Goal: Information Seeking & Learning: Learn about a topic

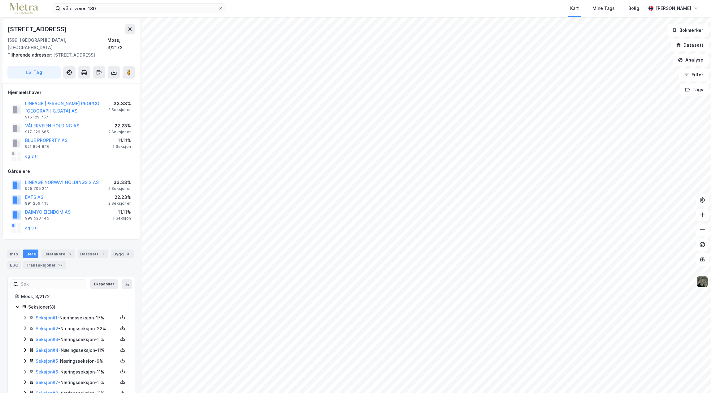
scroll to position [5, 0]
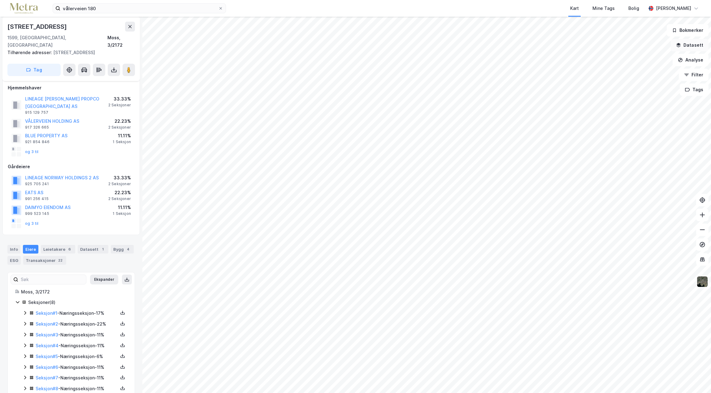
click at [693, 49] on button "Datasett" at bounding box center [690, 45] width 38 height 12
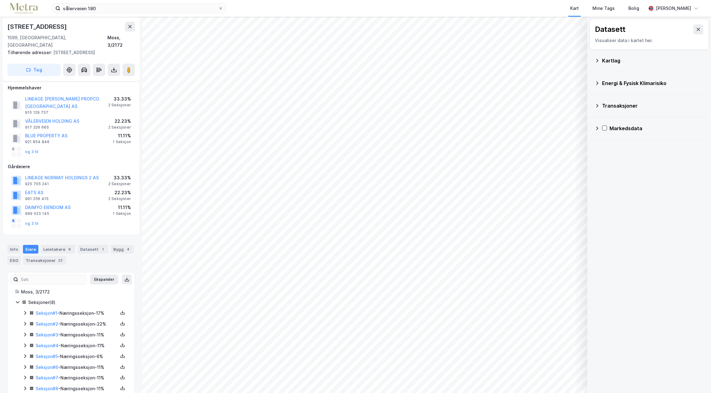
click at [639, 63] on div "Kartlag" at bounding box center [652, 60] width 101 height 7
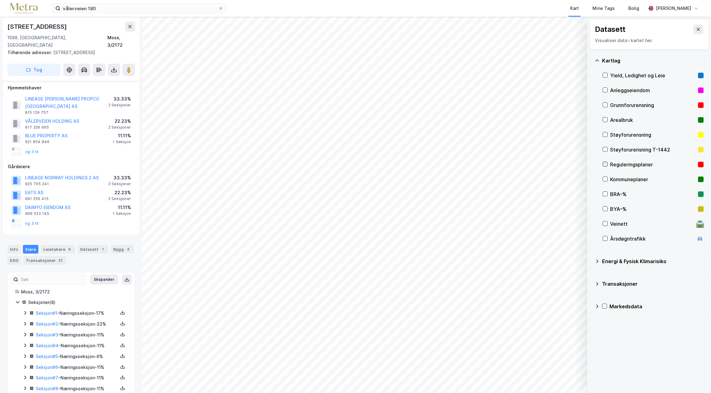
click at [604, 166] on icon at bounding box center [605, 164] width 4 height 4
click at [603, 178] on icon at bounding box center [605, 179] width 4 height 4
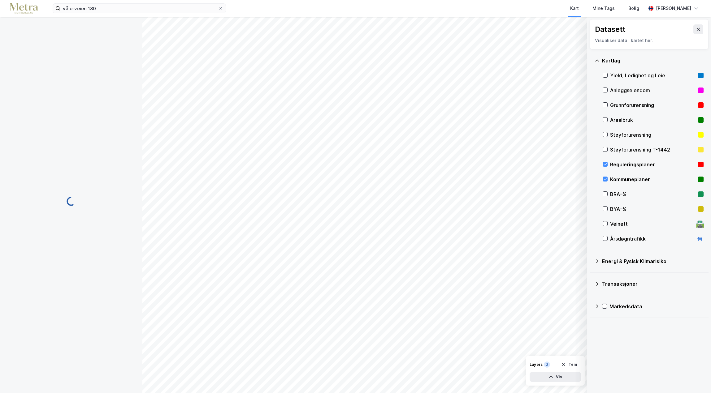
scroll to position [5, 0]
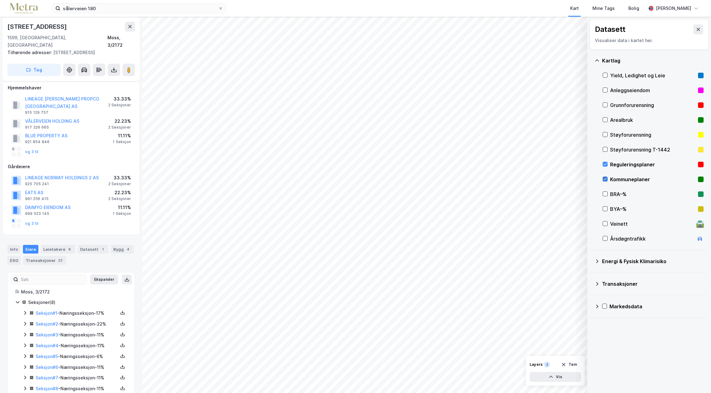
click at [604, 179] on icon at bounding box center [605, 179] width 4 height 4
click at [537, 365] on div "Layers" at bounding box center [535, 364] width 13 height 5
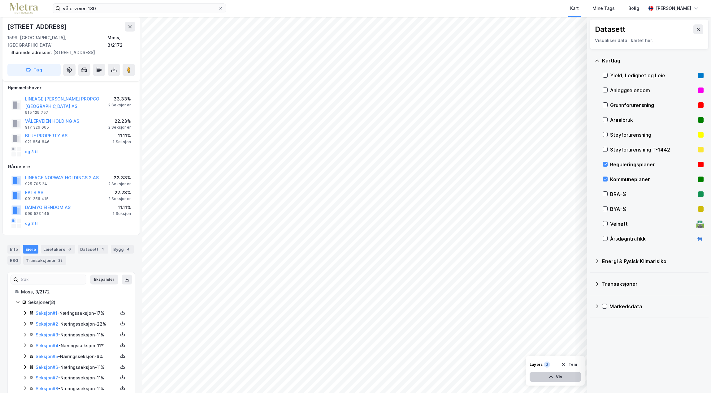
click at [556, 380] on button "Vis" at bounding box center [554, 377] width 51 height 10
click at [532, 352] on div "Reguleringsplaner" at bounding box center [526, 351] width 35 height 5
click at [514, 346] on div "Dataset" at bounding box center [526, 346] width 35 height 5
click at [550, 350] on icon at bounding box center [552, 348] width 5 height 5
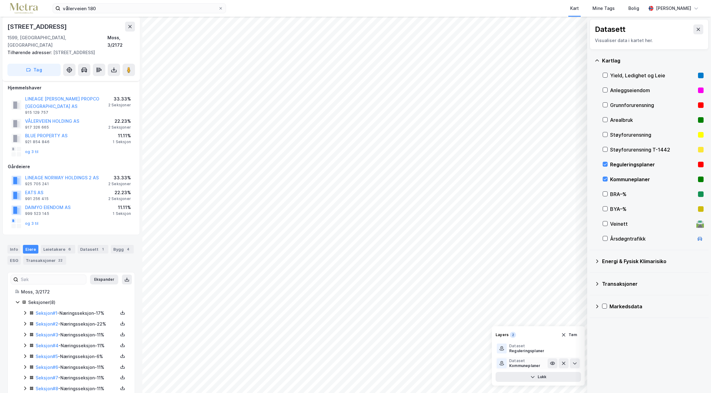
click at [536, 359] on div "Dataset" at bounding box center [524, 361] width 31 height 5
click at [526, 352] on div "Reguleringsplaner" at bounding box center [526, 351] width 35 height 5
click at [575, 349] on icon at bounding box center [574, 348] width 5 height 5
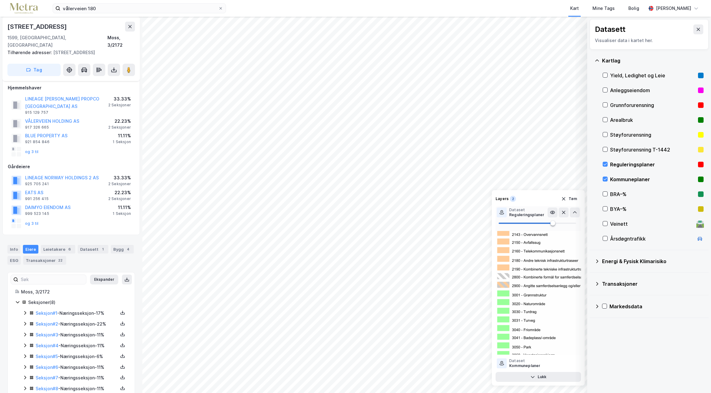
scroll to position [3001, 0]
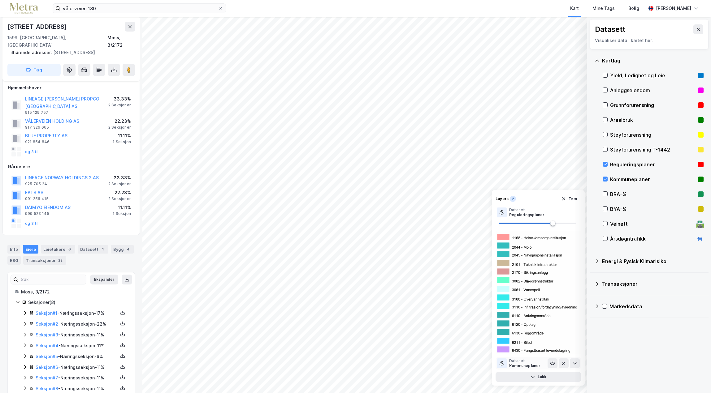
click at [531, 367] on div "Kommuneplaner" at bounding box center [524, 366] width 31 height 5
click at [576, 366] on button at bounding box center [575, 364] width 10 height 10
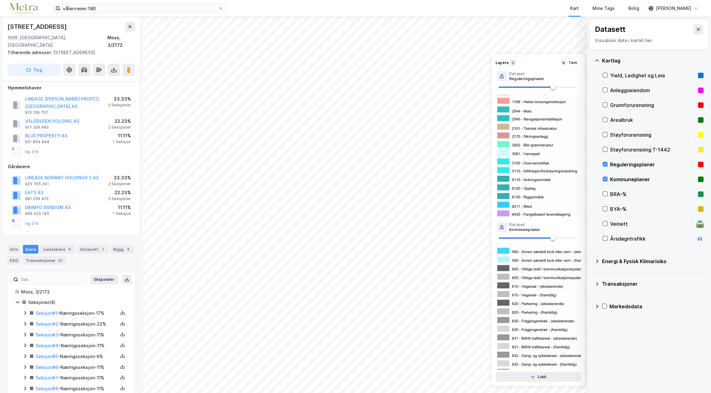
scroll to position [866, 0]
click at [554, 76] on icon at bounding box center [552, 76] width 5 height 5
click at [554, 76] on icon at bounding box center [552, 76] width 4 height 1
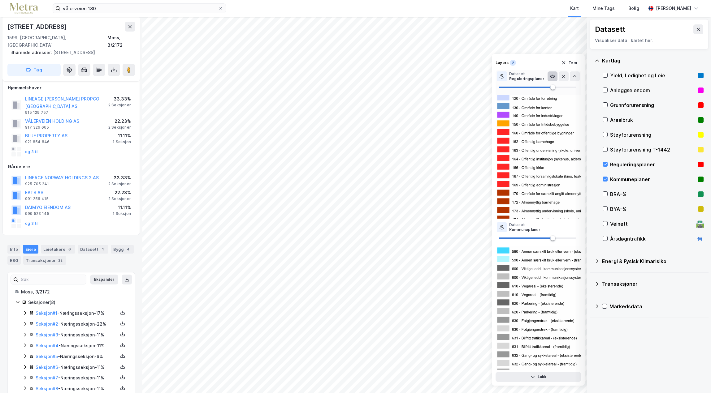
scroll to position [0, 0]
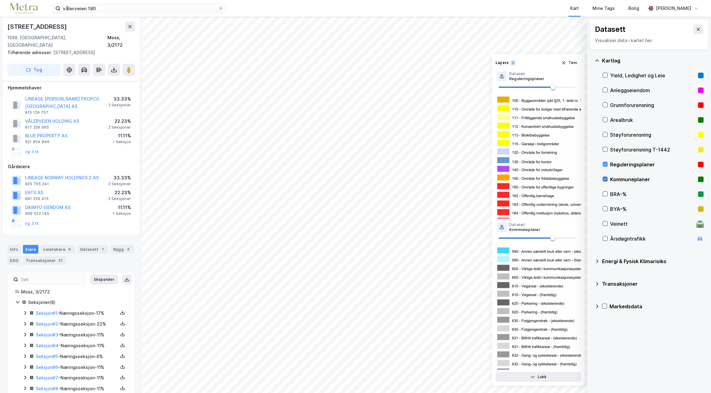
click at [604, 180] on icon at bounding box center [605, 179] width 4 height 4
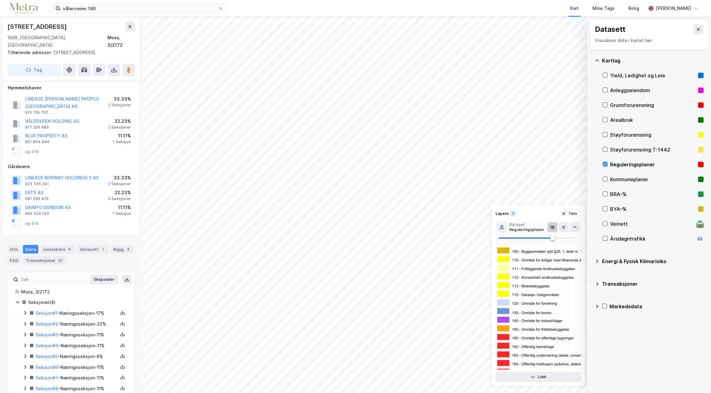
click at [552, 229] on icon at bounding box center [552, 227] width 4 height 3
click at [552, 229] on icon at bounding box center [552, 227] width 5 height 5
click at [575, 227] on icon at bounding box center [574, 227] width 5 height 5
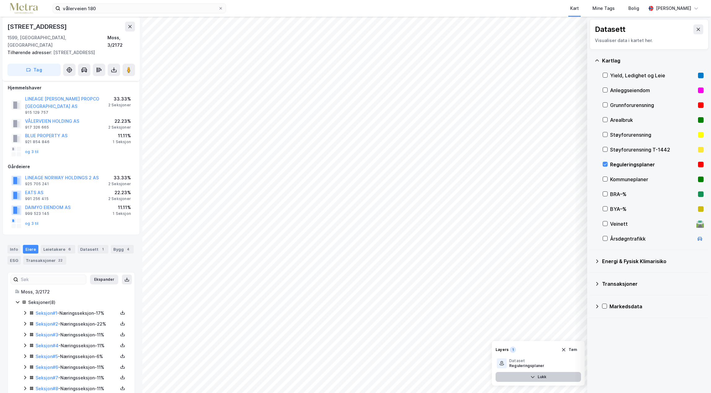
click at [542, 378] on button "Lukk" at bounding box center [537, 377] width 85 height 10
click at [547, 364] on div "1" at bounding box center [547, 365] width 6 height 6
click at [554, 376] on button "Vis" at bounding box center [554, 377] width 51 height 10
click at [526, 366] on div "Reguleringsplaner" at bounding box center [526, 366] width 35 height 5
click at [504, 365] on div at bounding box center [502, 364] width 10 height 10
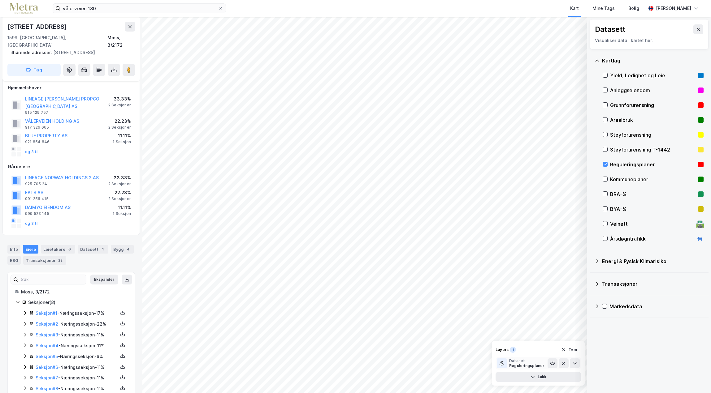
click at [522, 368] on div "Reguleringsplaner" at bounding box center [526, 366] width 35 height 5
click at [511, 364] on div "Reguleringsplaner" at bounding box center [526, 366] width 35 height 5
click at [527, 365] on div "Reguleringsplaner" at bounding box center [526, 366] width 35 height 5
click at [549, 363] on button at bounding box center [552, 364] width 10 height 10
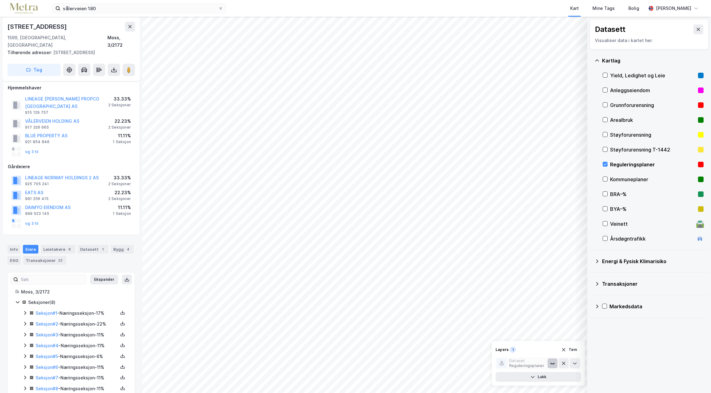
click at [549, 363] on button at bounding box center [552, 364] width 10 height 10
click at [574, 363] on icon at bounding box center [574, 363] width 5 height 5
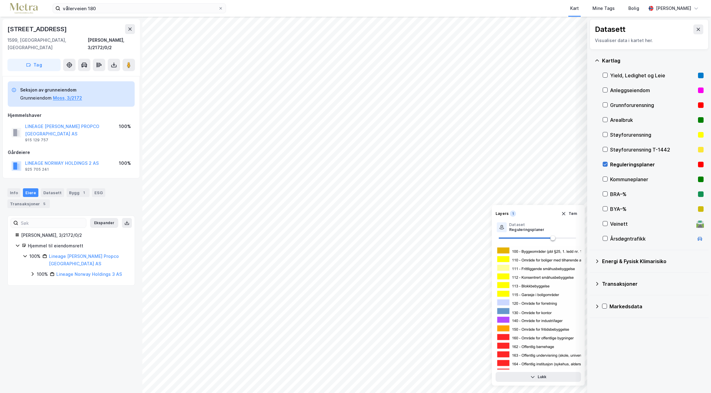
click at [606, 166] on icon at bounding box center [605, 164] width 4 height 4
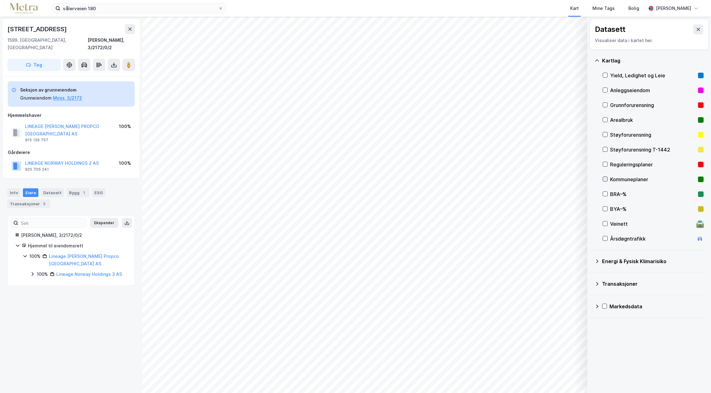
click at [605, 179] on icon at bounding box center [605, 179] width 4 height 4
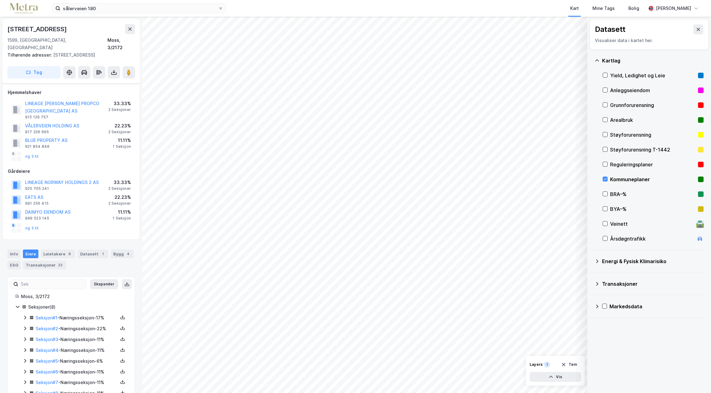
scroll to position [5, 0]
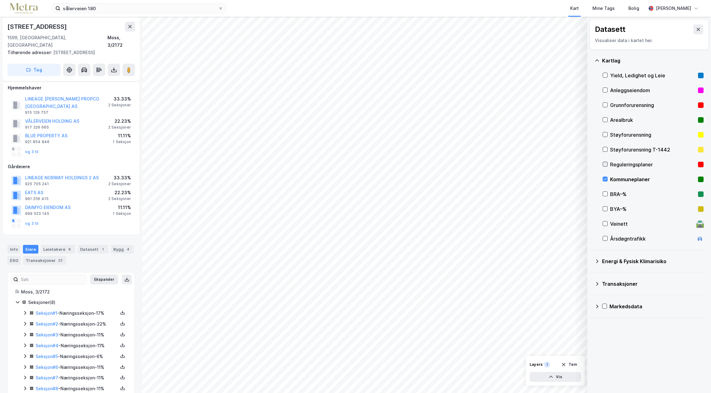
click at [606, 166] on icon at bounding box center [605, 164] width 4 height 4
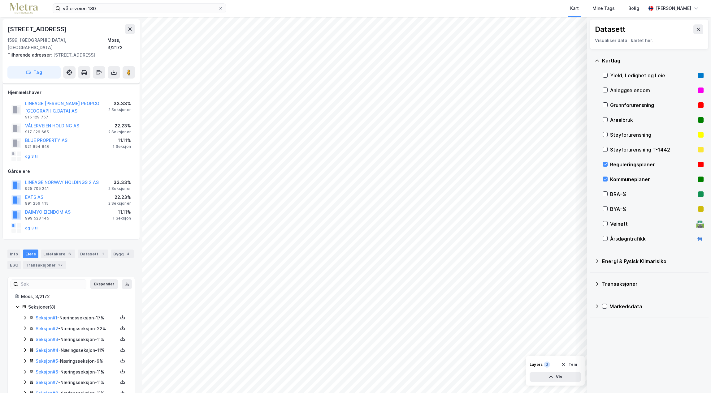
scroll to position [5, 0]
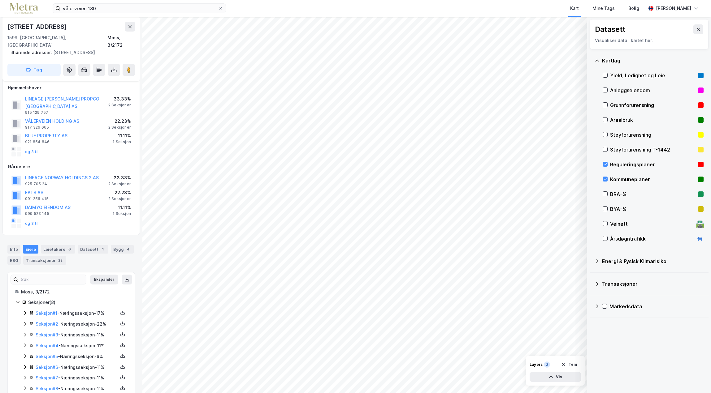
click at [536, 365] on div "Layers" at bounding box center [535, 364] width 13 height 5
click at [551, 365] on div "Layers 2 [PERSON_NAME]" at bounding box center [554, 365] width 51 height 10
click at [545, 366] on div "2" at bounding box center [547, 365] width 6 height 6
click at [553, 378] on icon "button" at bounding box center [550, 377] width 5 height 5
click at [522, 352] on div "Kommuneplaner" at bounding box center [524, 351] width 31 height 5
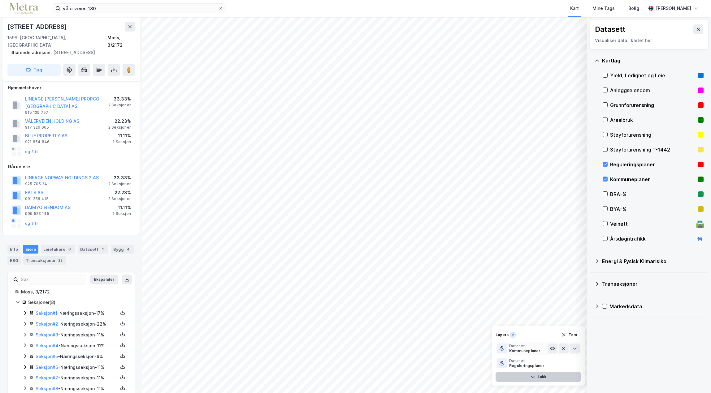
click at [498, 346] on div at bounding box center [502, 349] width 10 height 10
click at [504, 348] on div at bounding box center [502, 349] width 10 height 10
click at [523, 349] on div "Kommuneplaner" at bounding box center [524, 351] width 31 height 5
click at [555, 350] on icon at bounding box center [552, 348] width 5 height 5
click at [538, 368] on div "Reguleringsplaner" at bounding box center [526, 366] width 35 height 5
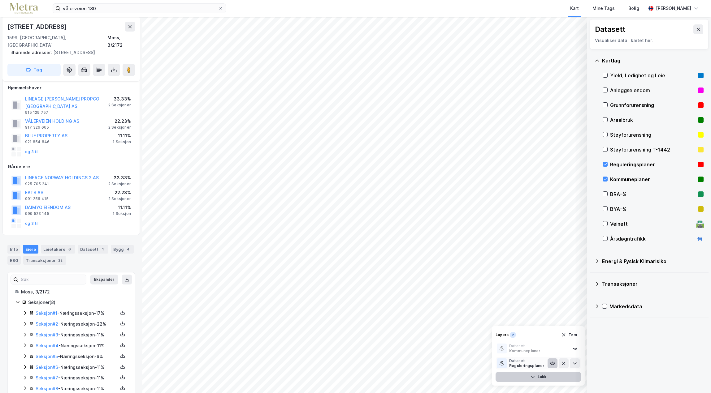
click at [555, 362] on button at bounding box center [552, 364] width 10 height 10
click at [520, 366] on div "Reguleringsplaner" at bounding box center [526, 366] width 35 height 5
click at [574, 364] on icon at bounding box center [575, 364] width 4 height 2
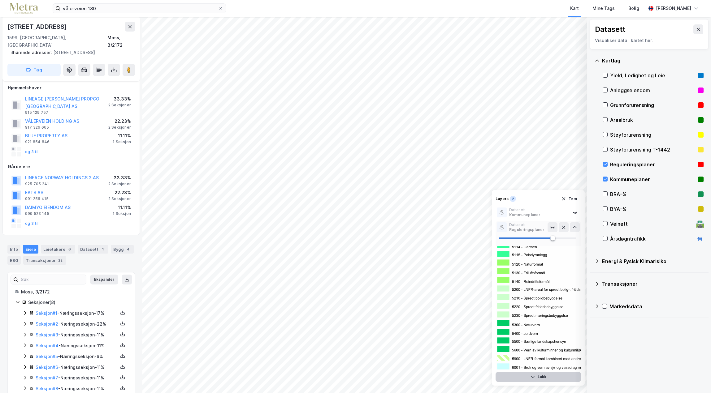
scroll to position [3001, 0]
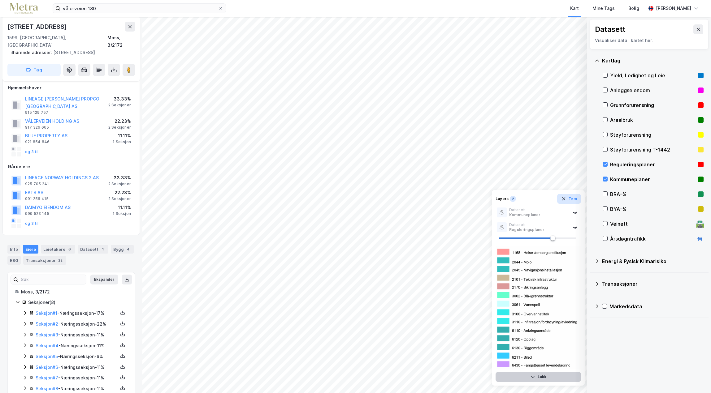
click at [563, 200] on icon "button" at bounding box center [563, 198] width 5 height 5
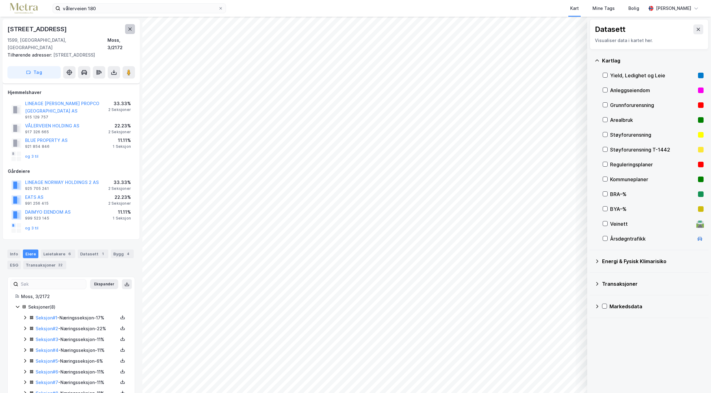
click at [130, 30] on icon at bounding box center [129, 29] width 5 height 5
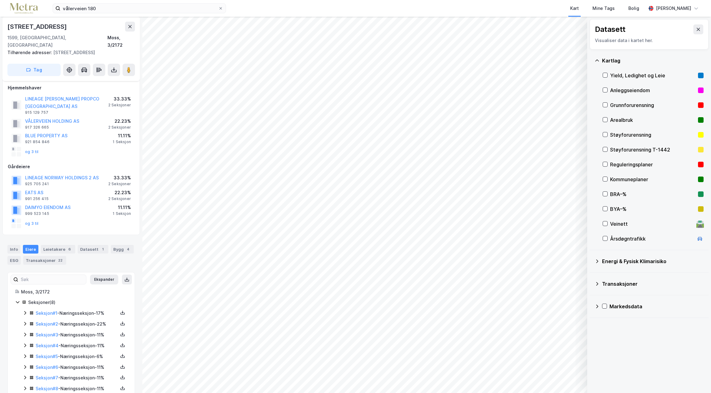
click at [653, 262] on div "Energi & Fysisk Klimarisiko" at bounding box center [652, 261] width 101 height 7
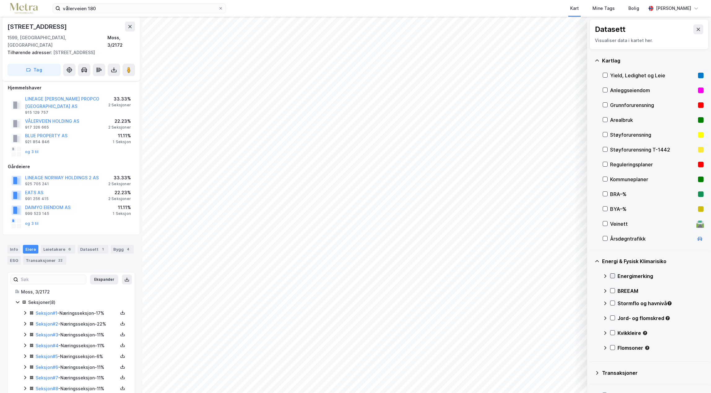
click at [614, 275] on icon at bounding box center [612, 276] width 4 height 4
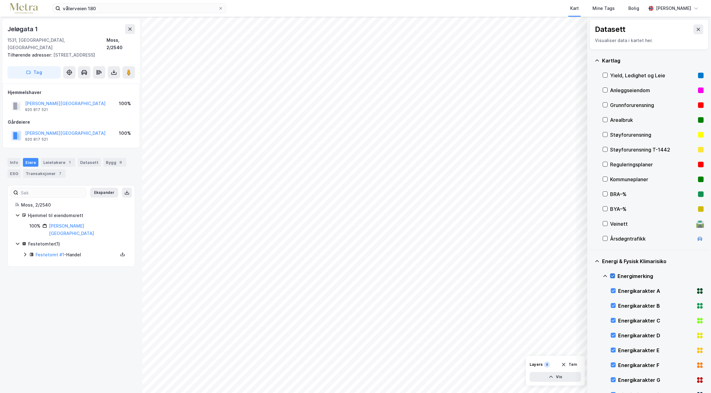
click at [612, 276] on icon at bounding box center [612, 276] width 4 height 4
click at [605, 238] on icon at bounding box center [605, 238] width 4 height 4
